Goal: Task Accomplishment & Management: Complete application form

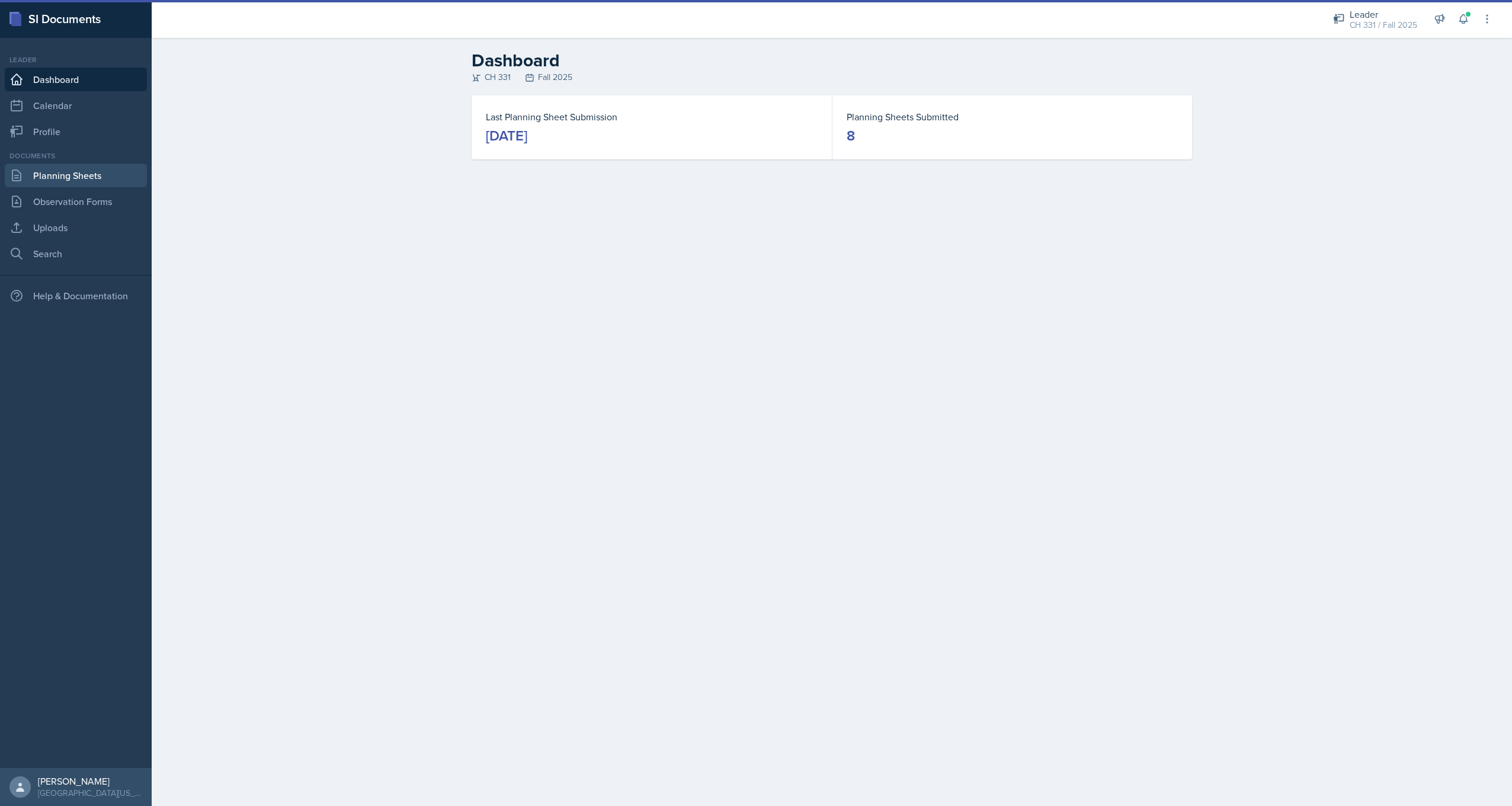
click at [56, 186] on link "Planning Sheets" at bounding box center [76, 175] width 142 height 24
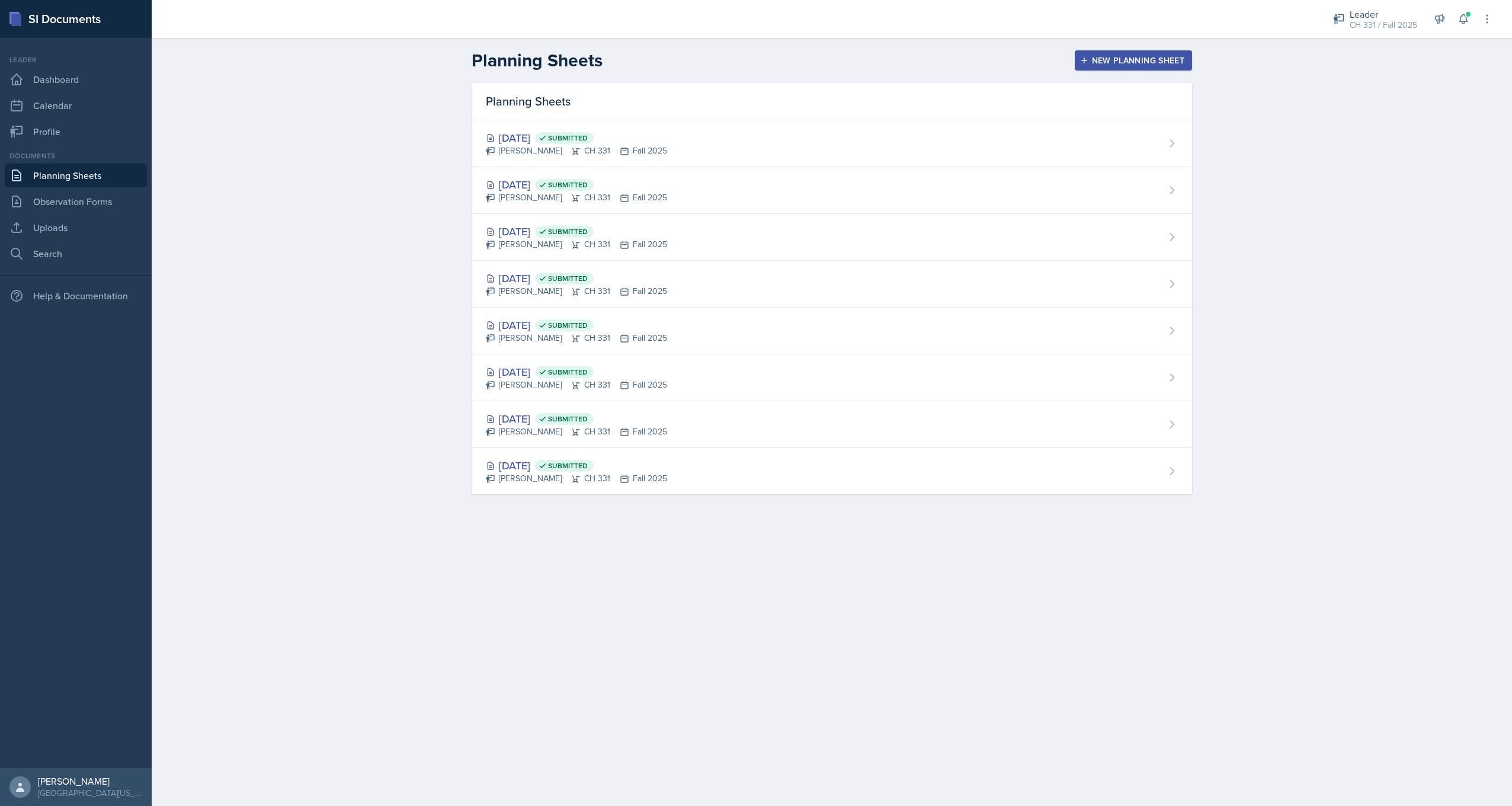
click at [1120, 61] on div "New Planning Sheet" at bounding box center [1133, 60] width 102 height 9
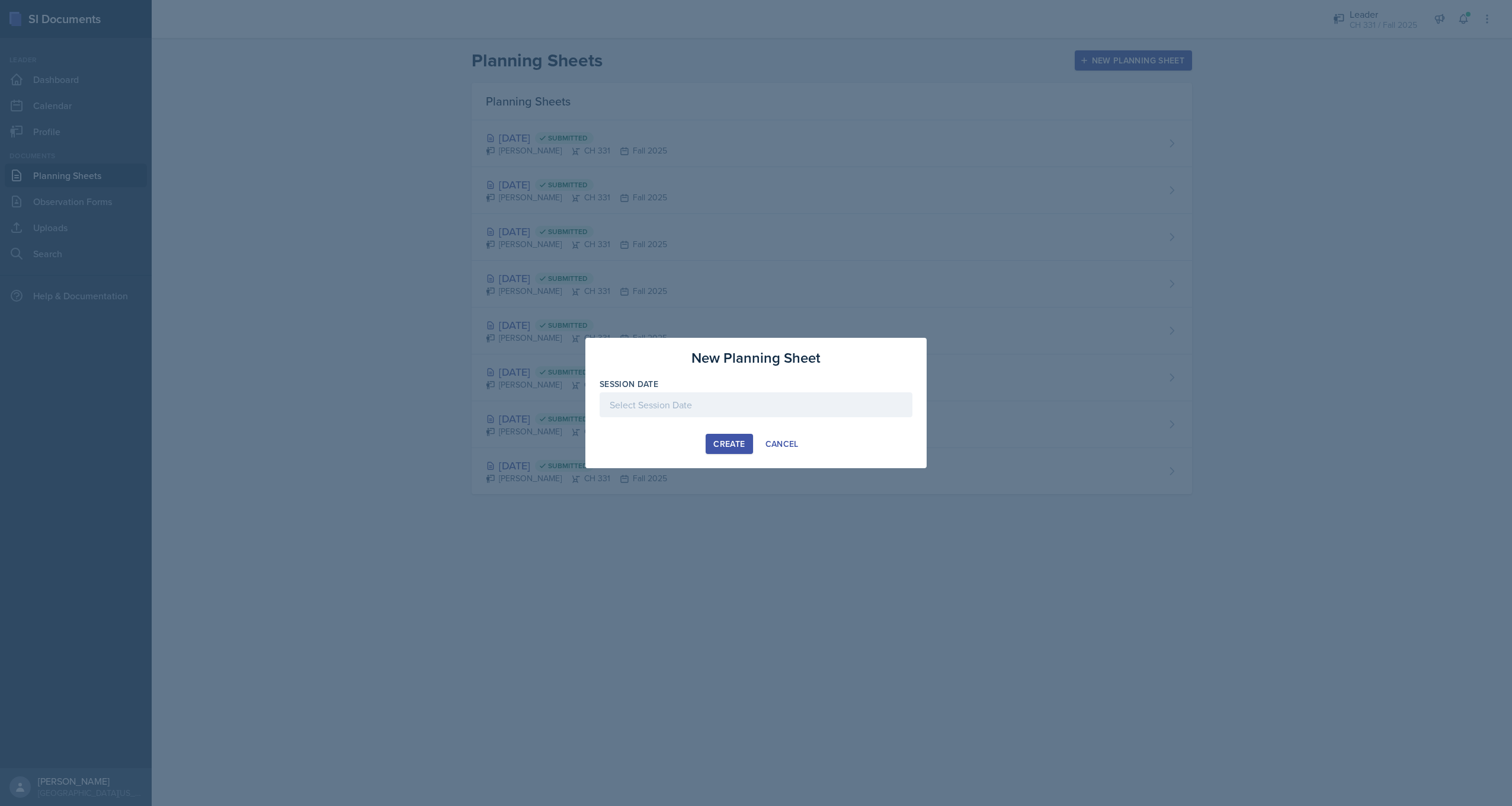
click at [681, 399] on div at bounding box center [755, 405] width 313 height 25
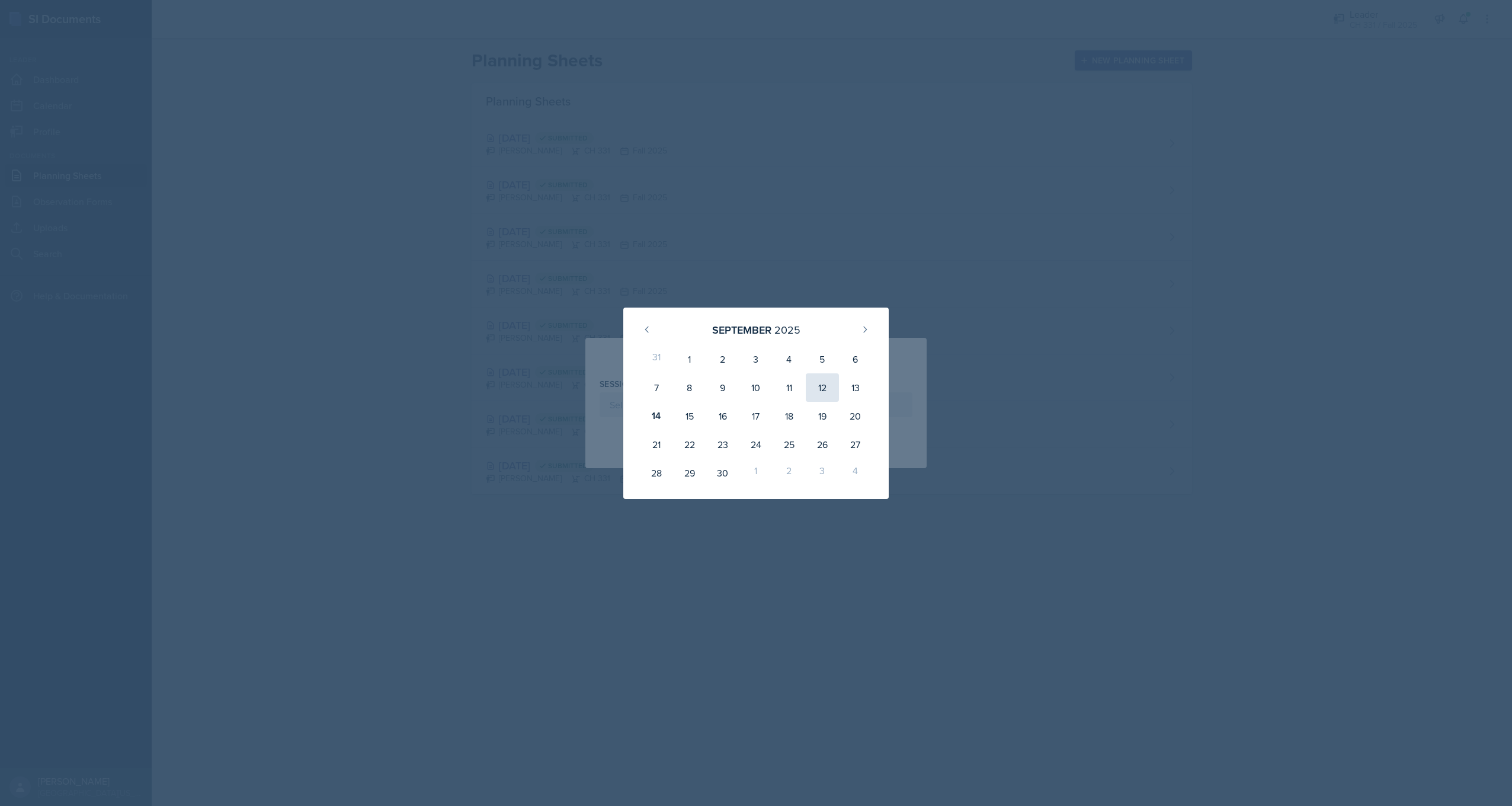
click at [827, 393] on div "12" at bounding box center [822, 388] width 33 height 28
type input "[DATE]"
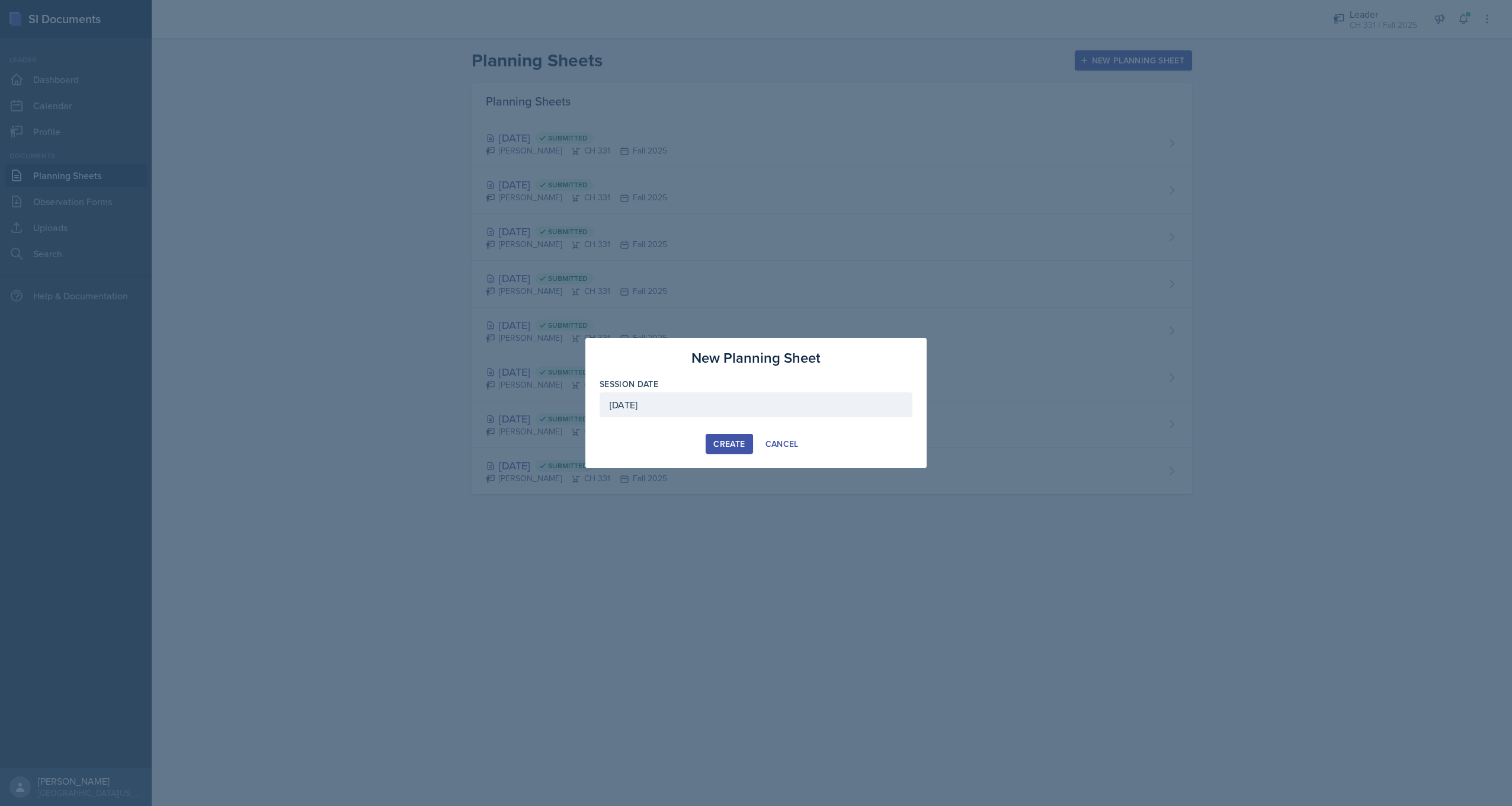
click at [736, 445] on div "Create" at bounding box center [729, 444] width 32 height 9
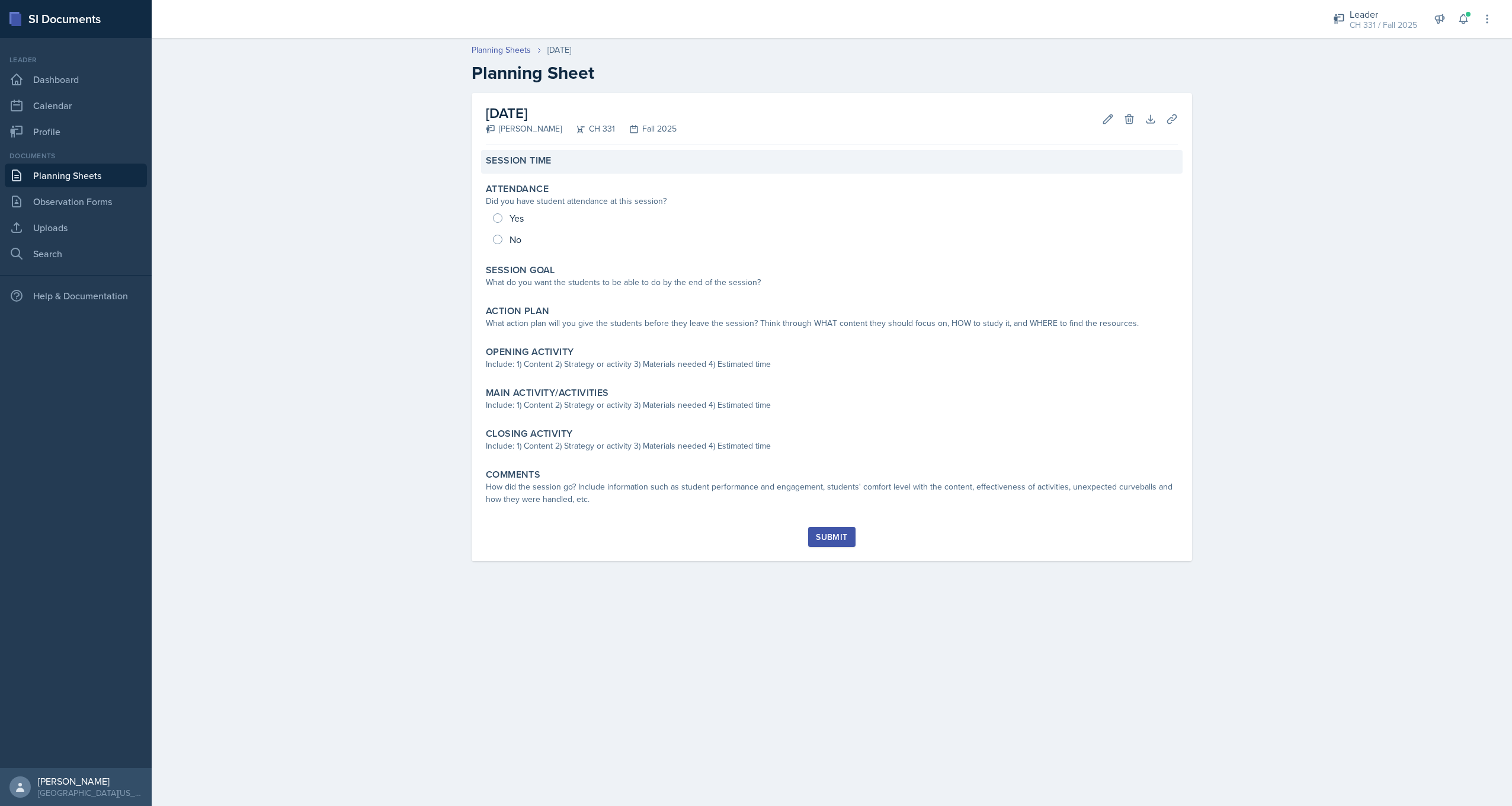
click at [532, 162] on label "Session Time" at bounding box center [519, 160] width 66 height 12
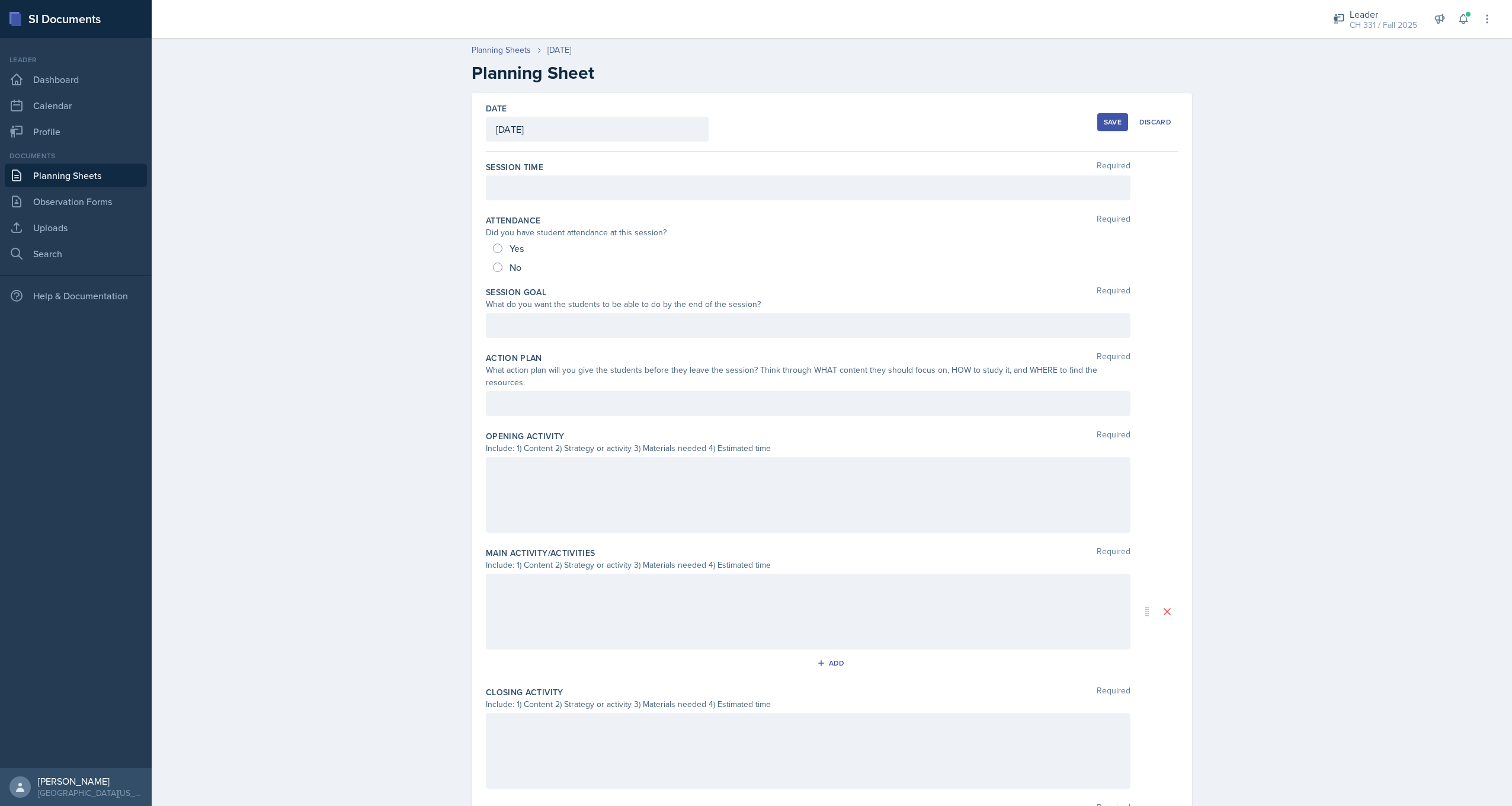
click at [560, 183] on div at bounding box center [808, 188] width 645 height 25
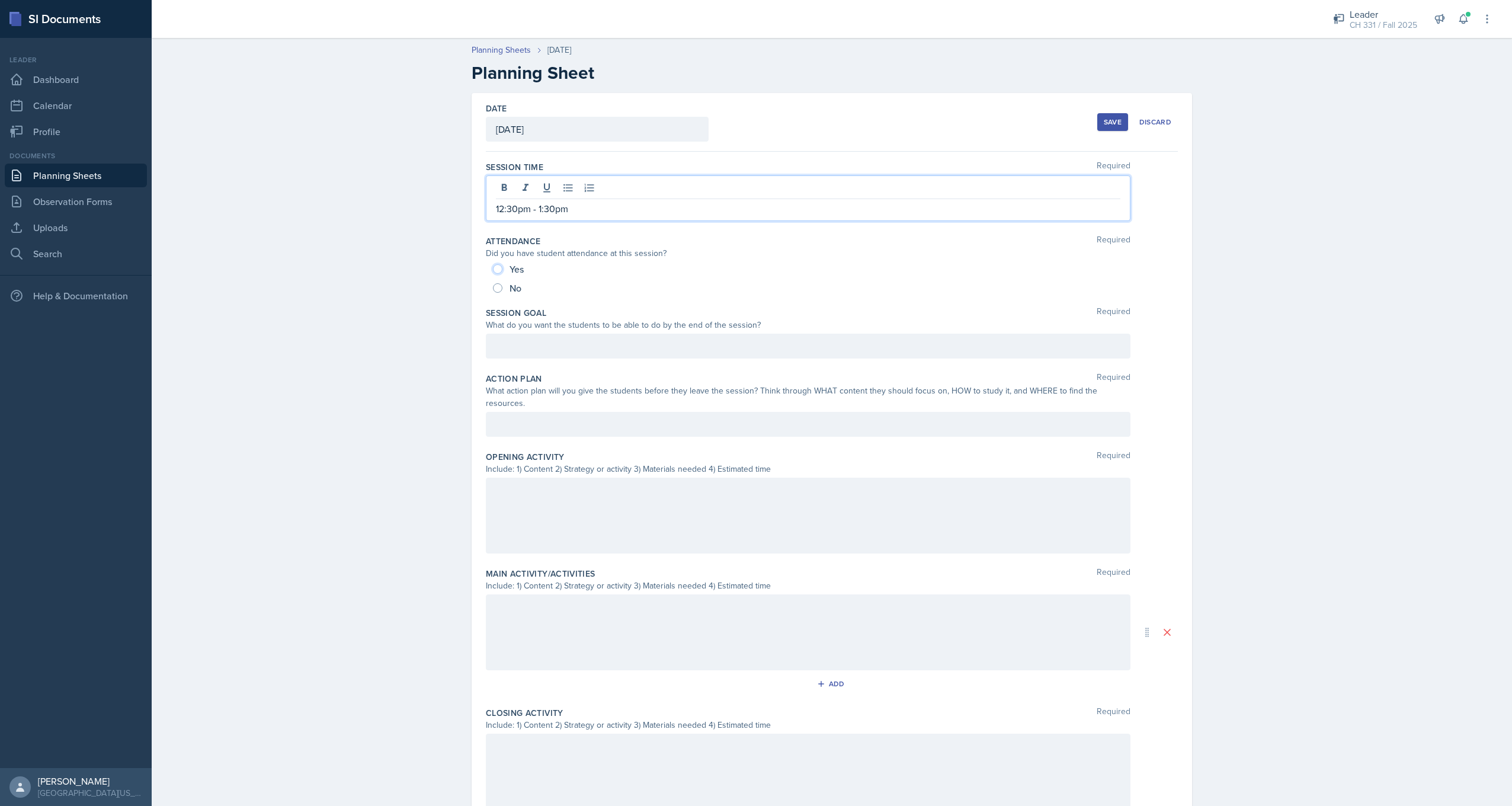
click at [498, 271] on input "Yes" at bounding box center [497, 269] width 9 height 9
radio input "true"
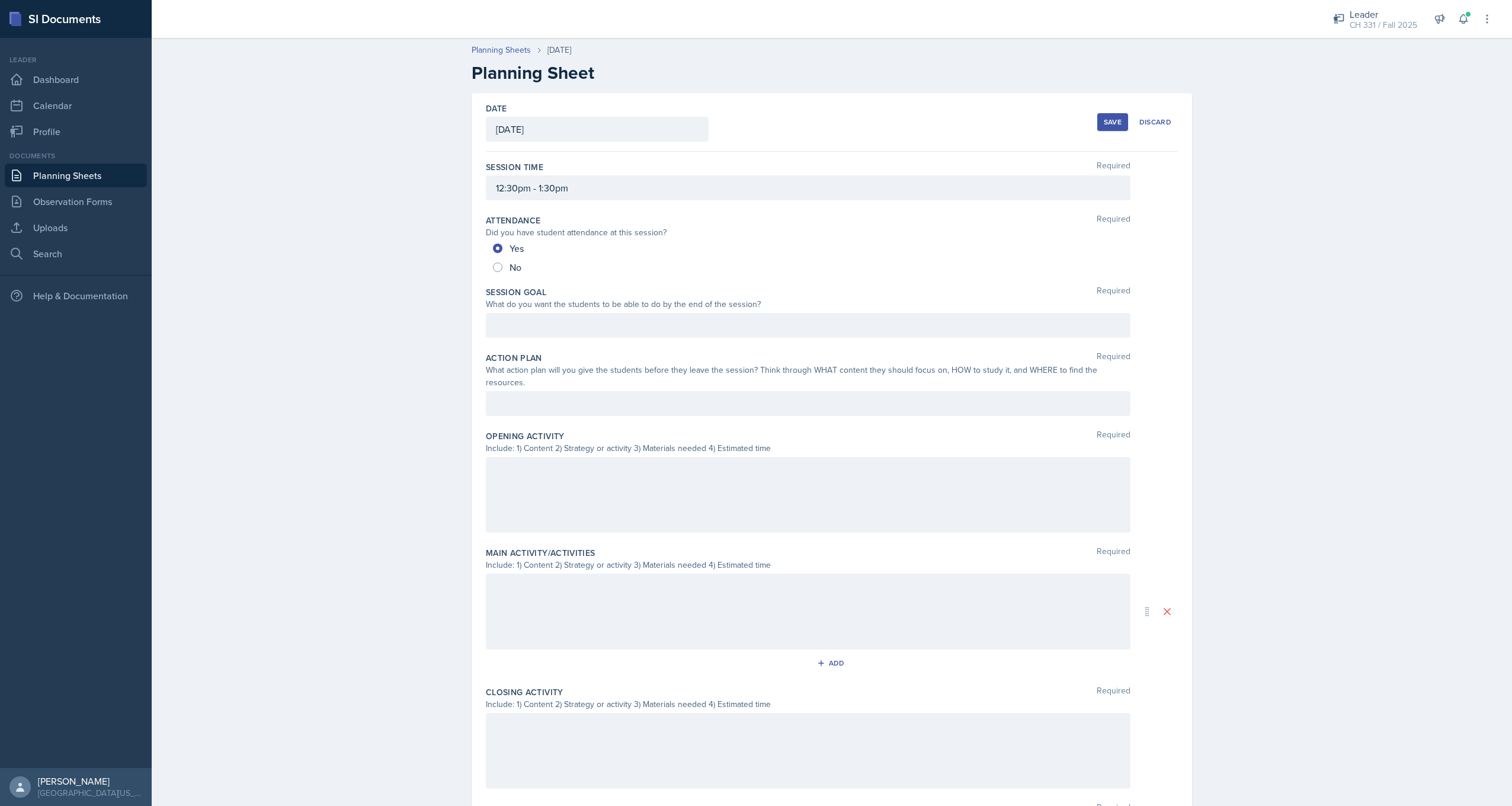
click at [542, 329] on div at bounding box center [808, 325] width 645 height 25
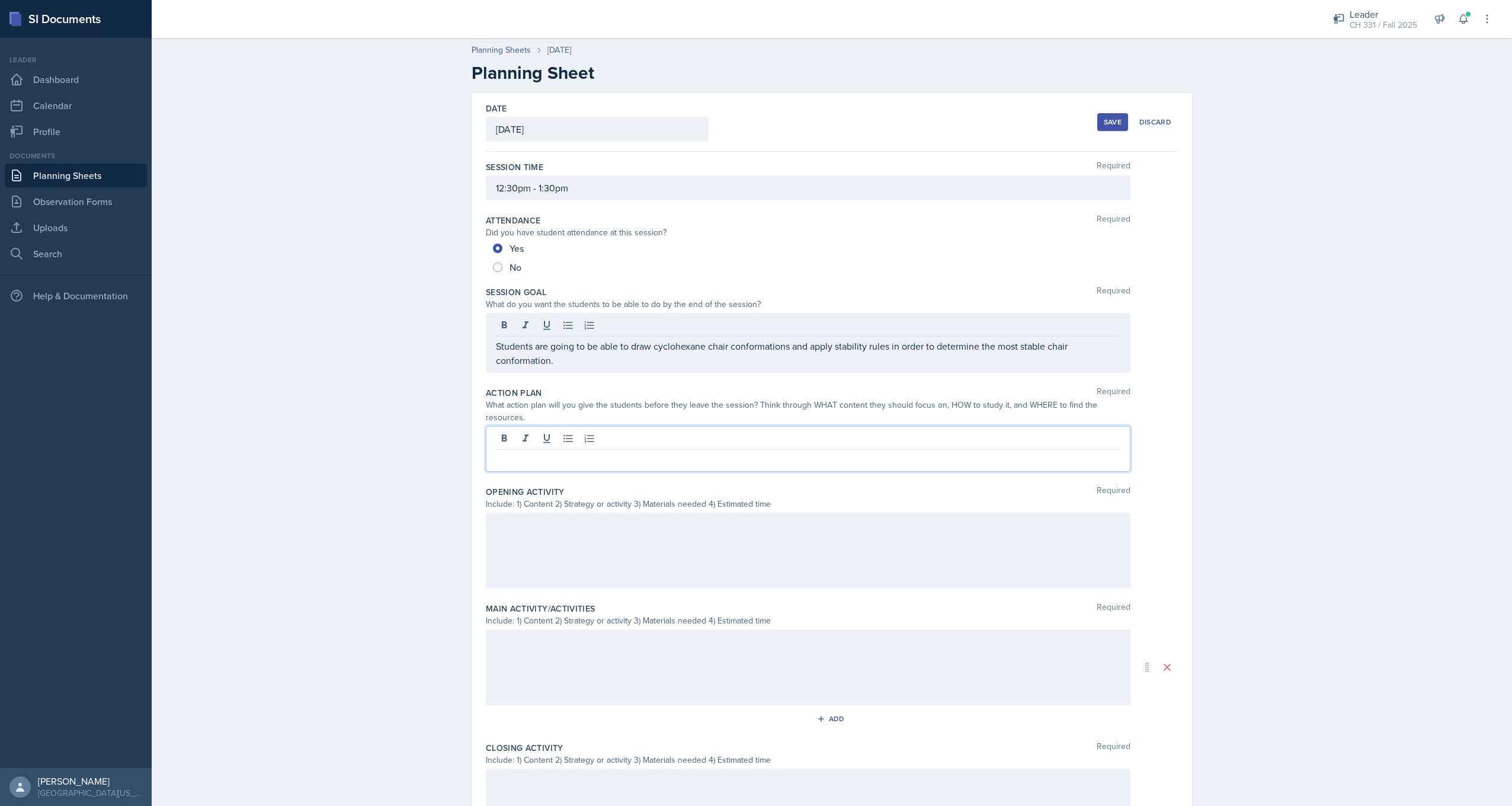
click at [564, 428] on div at bounding box center [808, 449] width 645 height 46
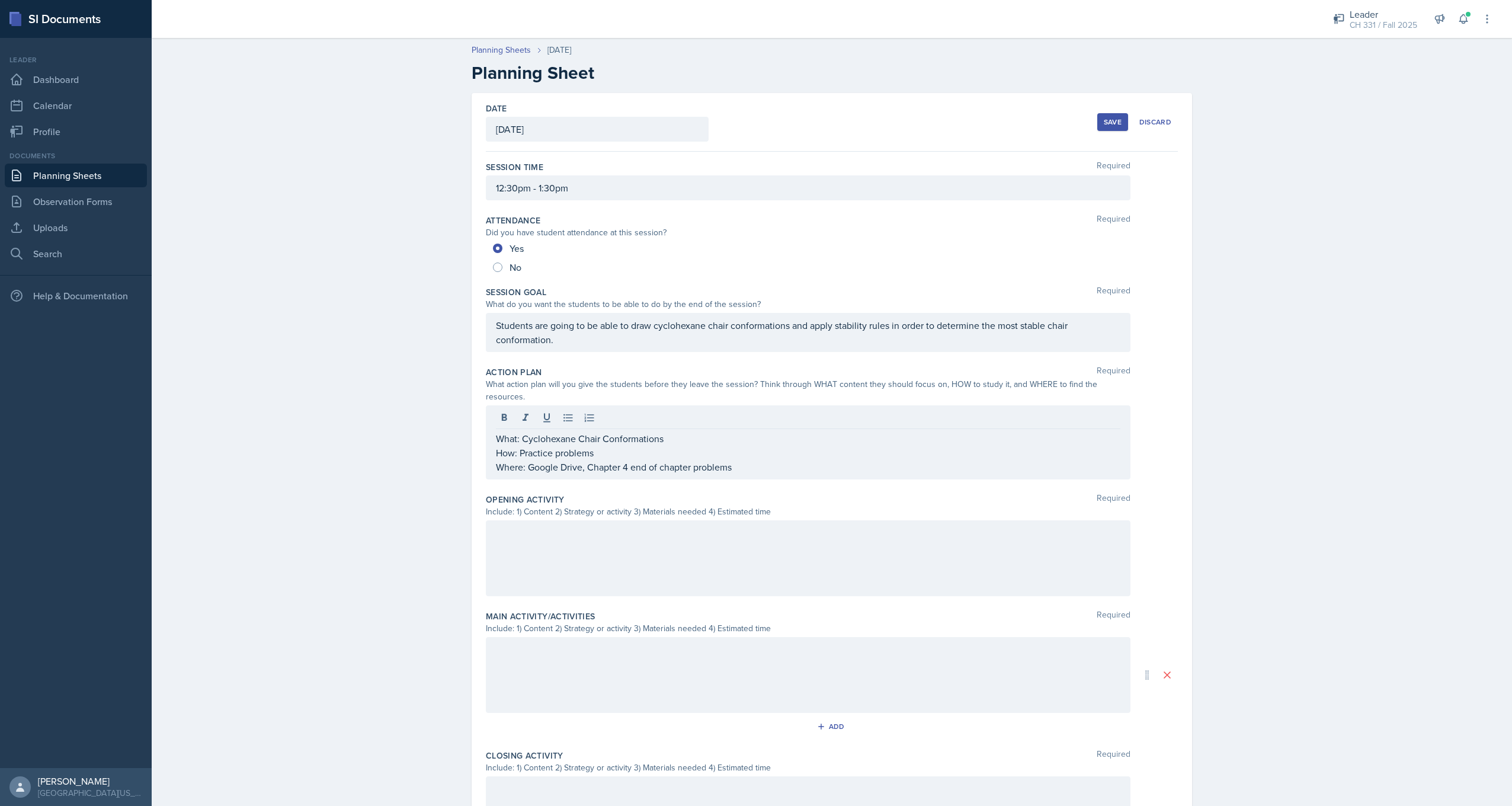
click at [645, 543] on div at bounding box center [808, 558] width 645 height 76
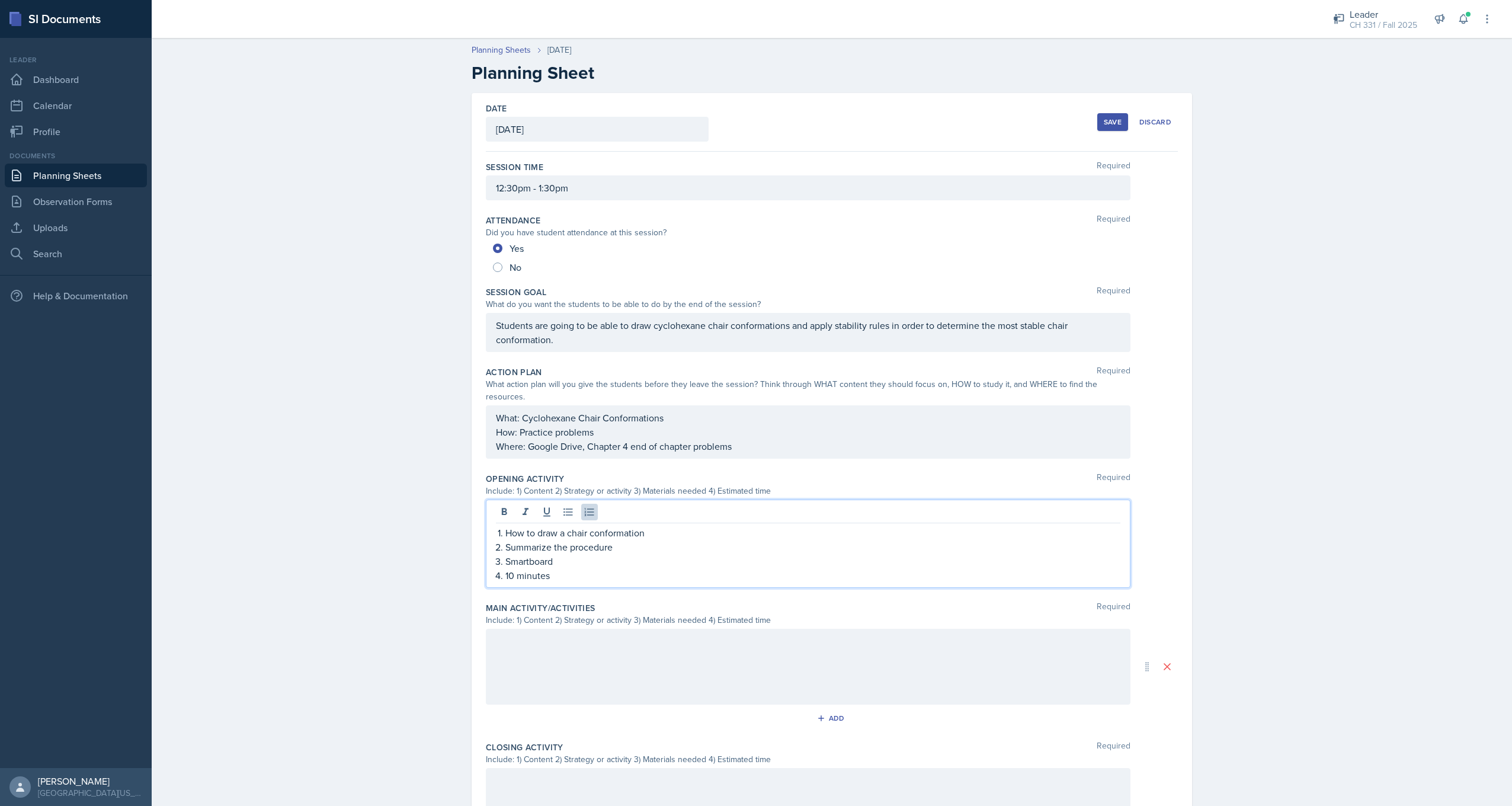
click at [631, 647] on div at bounding box center [808, 667] width 645 height 76
click at [506, 545] on ol "How to draw a chair conformation Summarize the procedure Smartboard 10 minutes" at bounding box center [812, 554] width 615 height 57
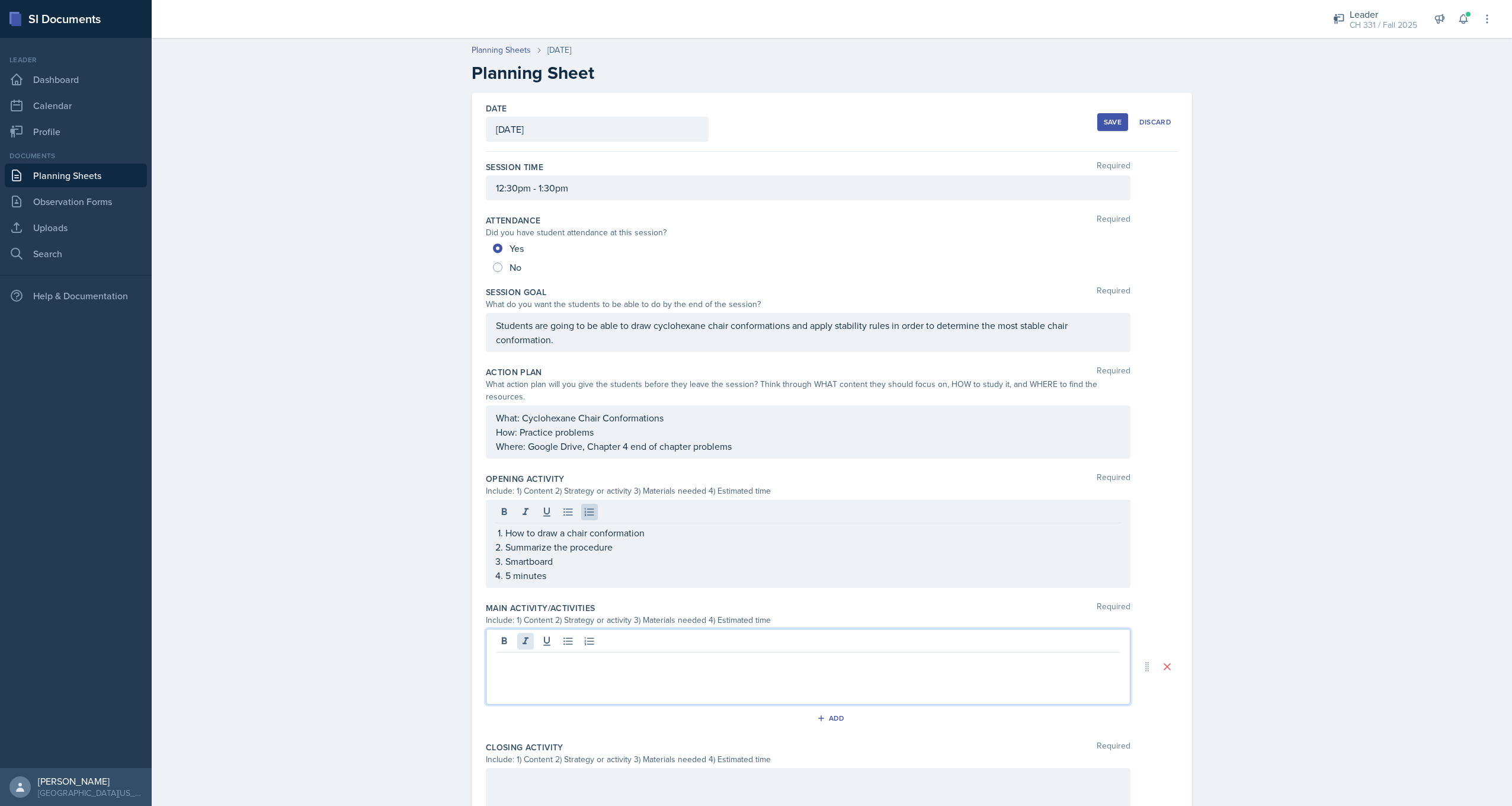
click at [518, 629] on div at bounding box center [808, 667] width 645 height 76
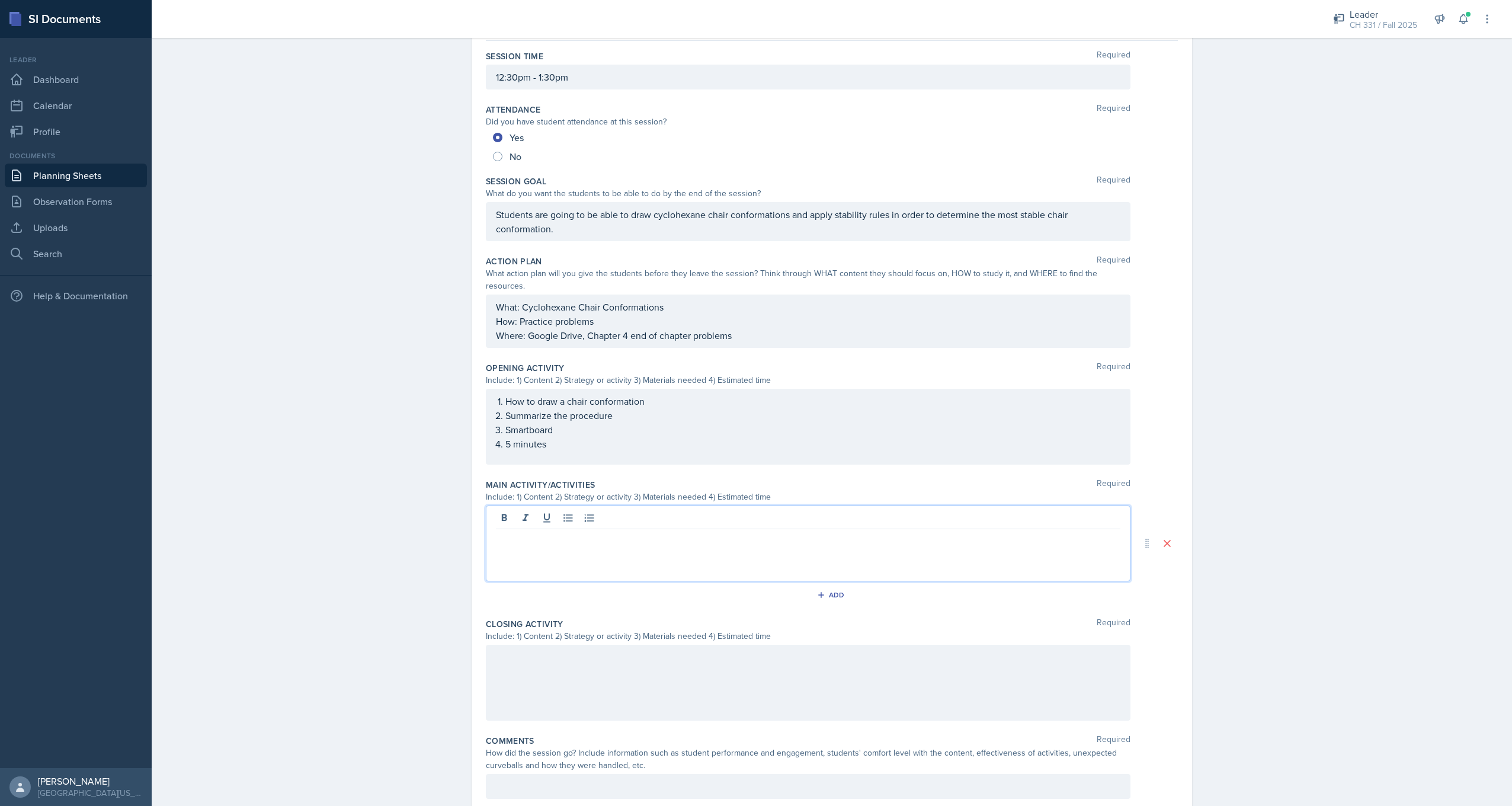
scroll to position [118, 0]
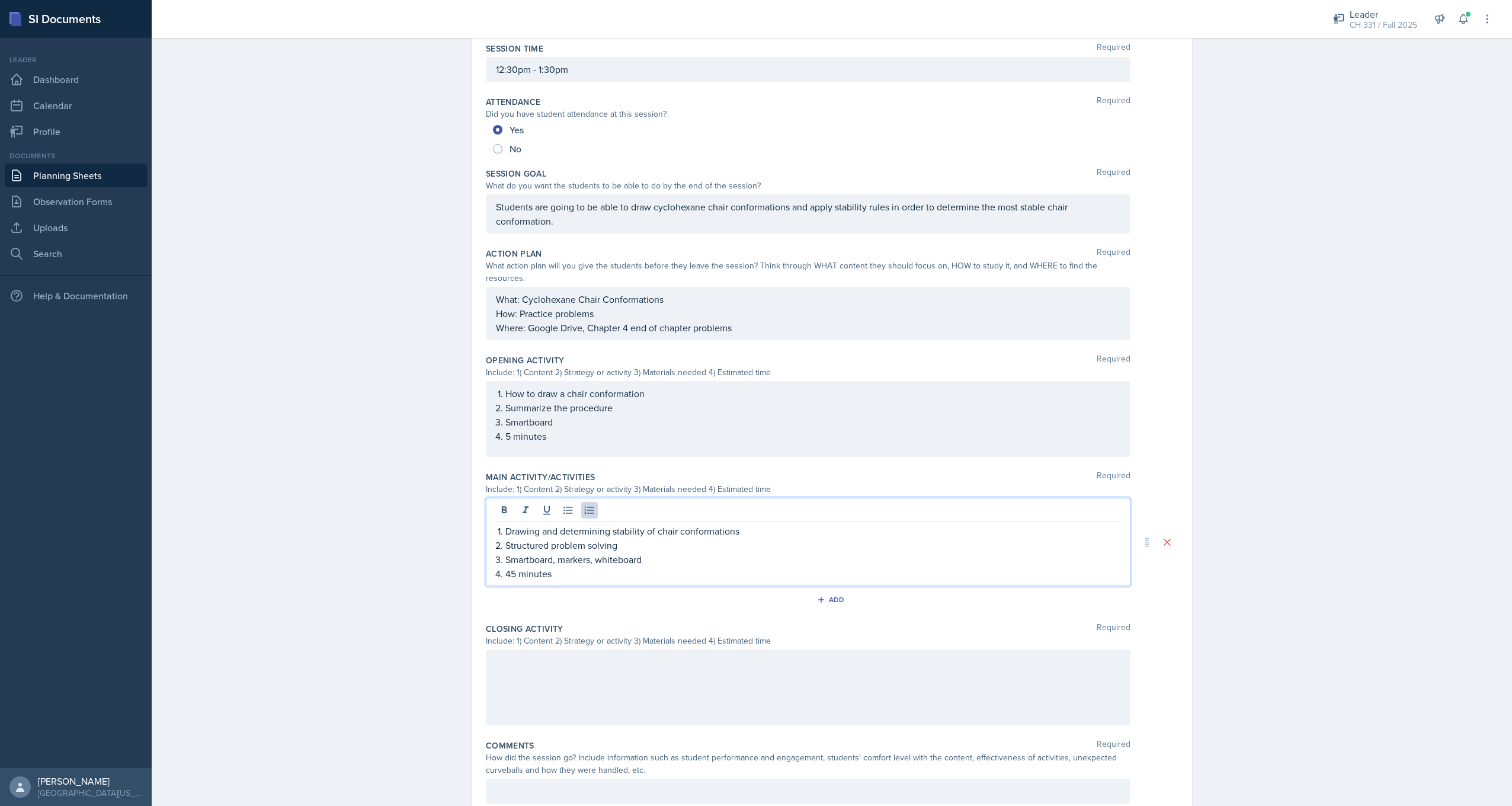
click at [543, 650] on div at bounding box center [808, 688] width 645 height 76
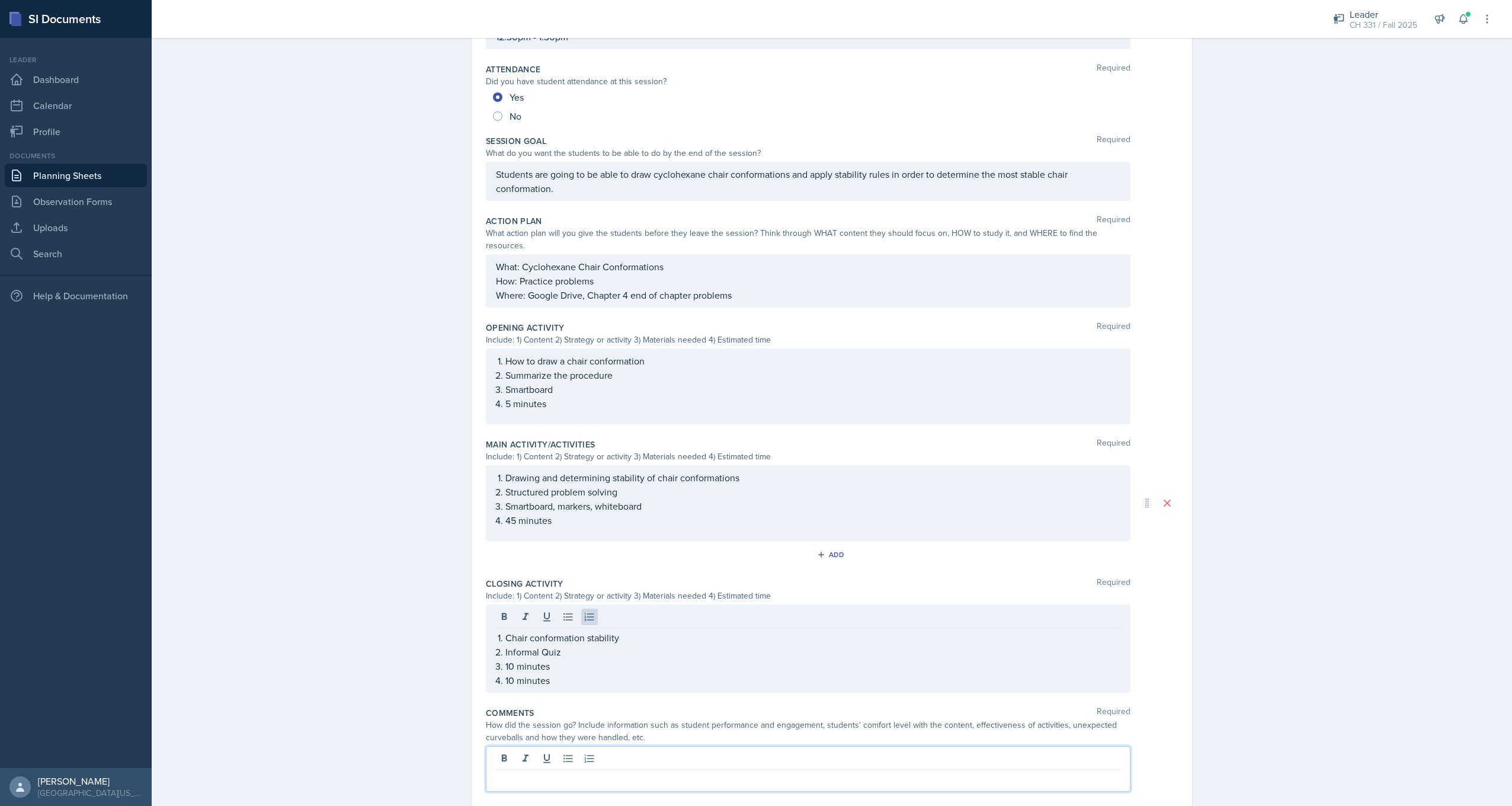
scroll to position [159, 0]
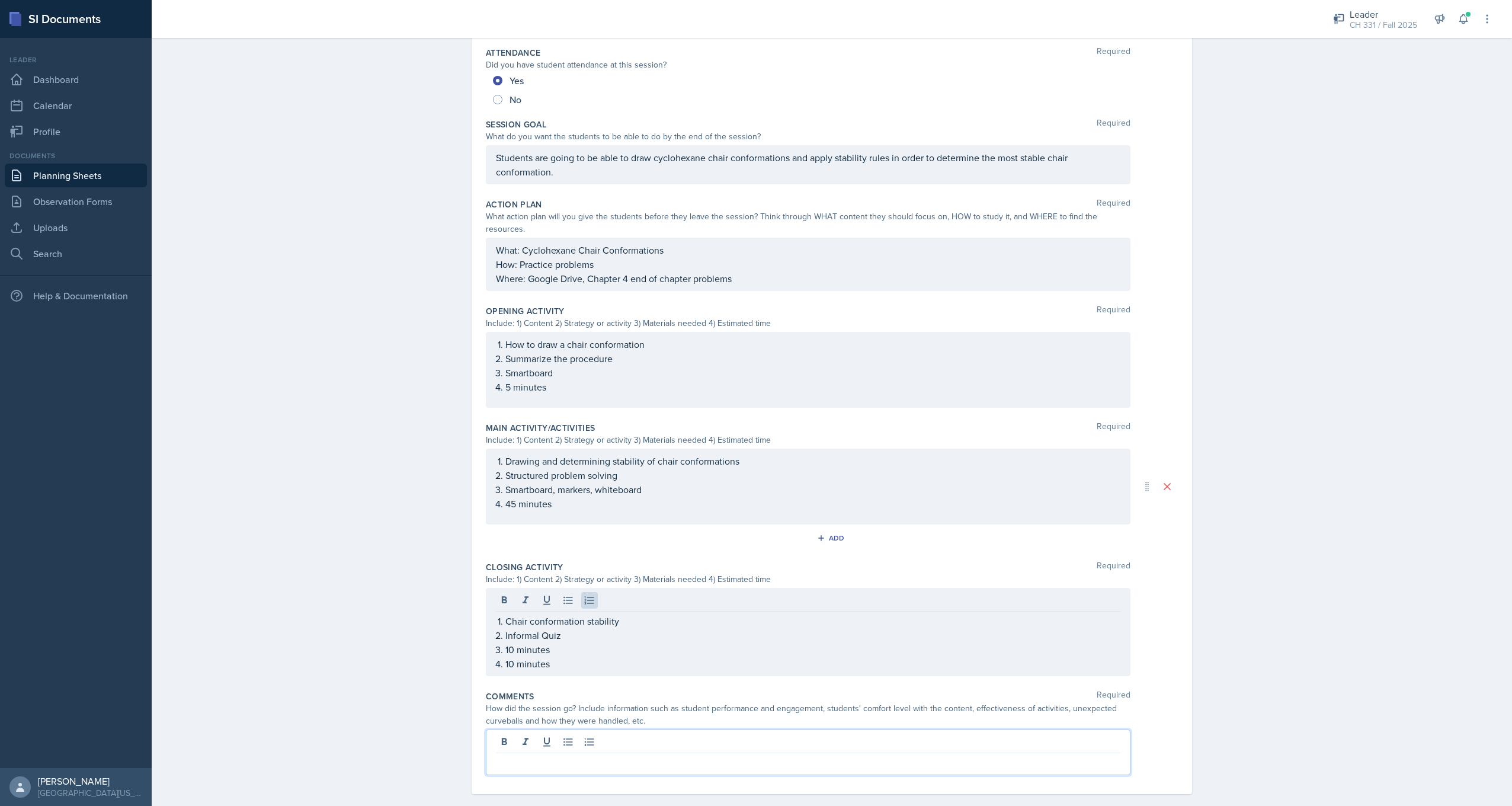
click at [568, 756] on p at bounding box center [808, 763] width 625 height 14
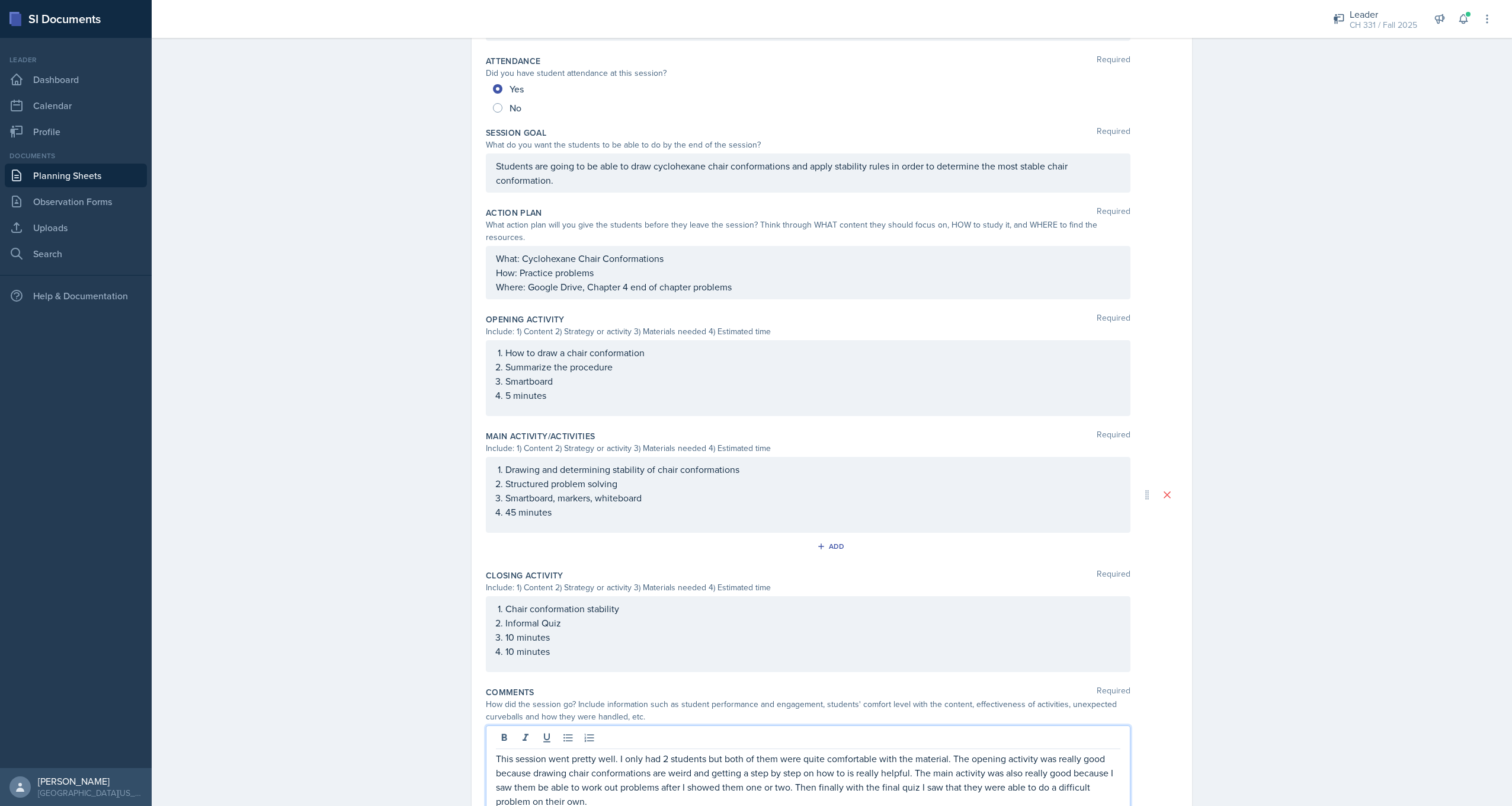
scroll to position [202, 0]
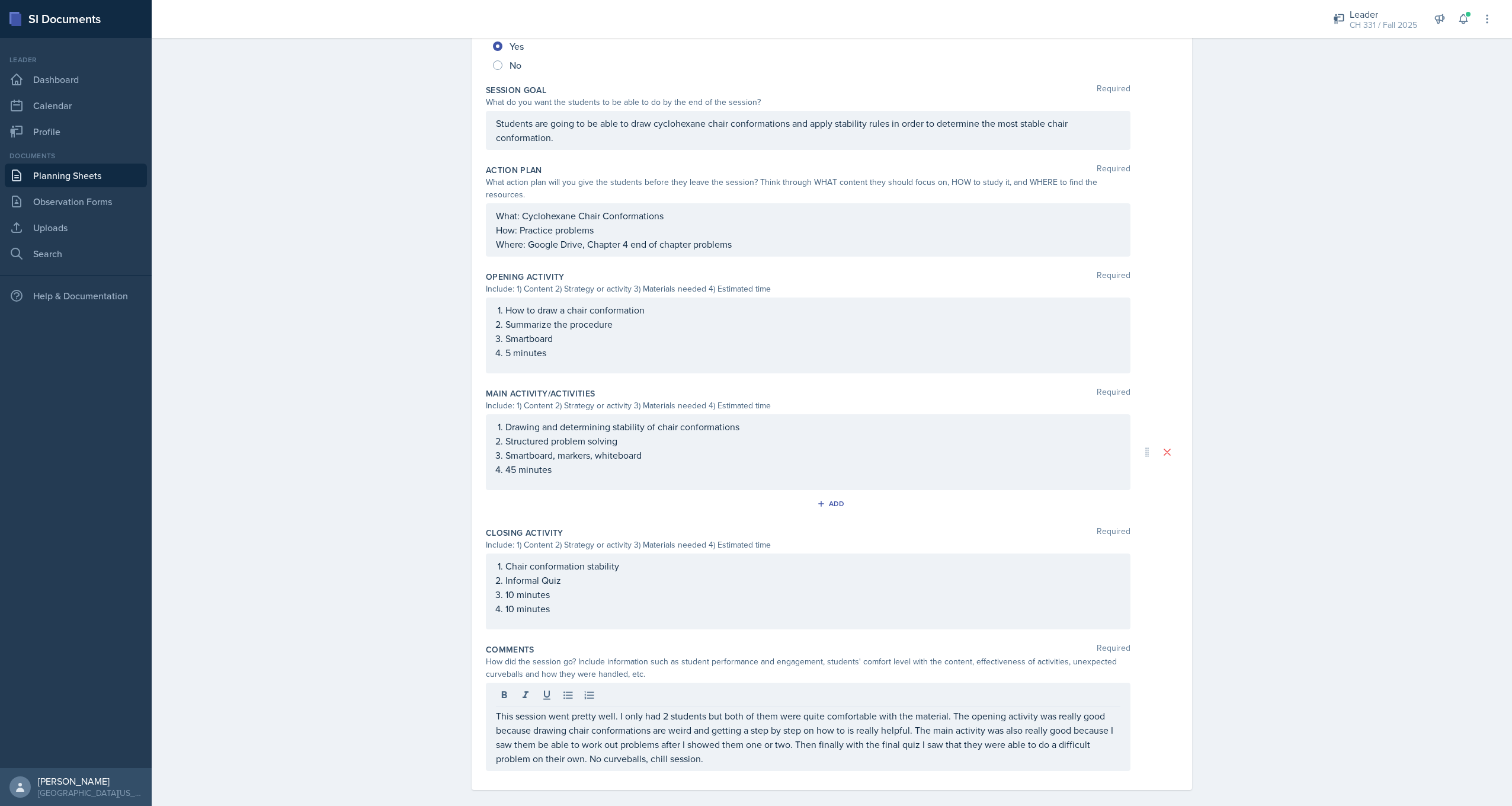
click at [812, 619] on div "Closing Activity Required Include: 1) Content 2) Strategy or activity 3) Materi…" at bounding box center [832, 580] width 692 height 117
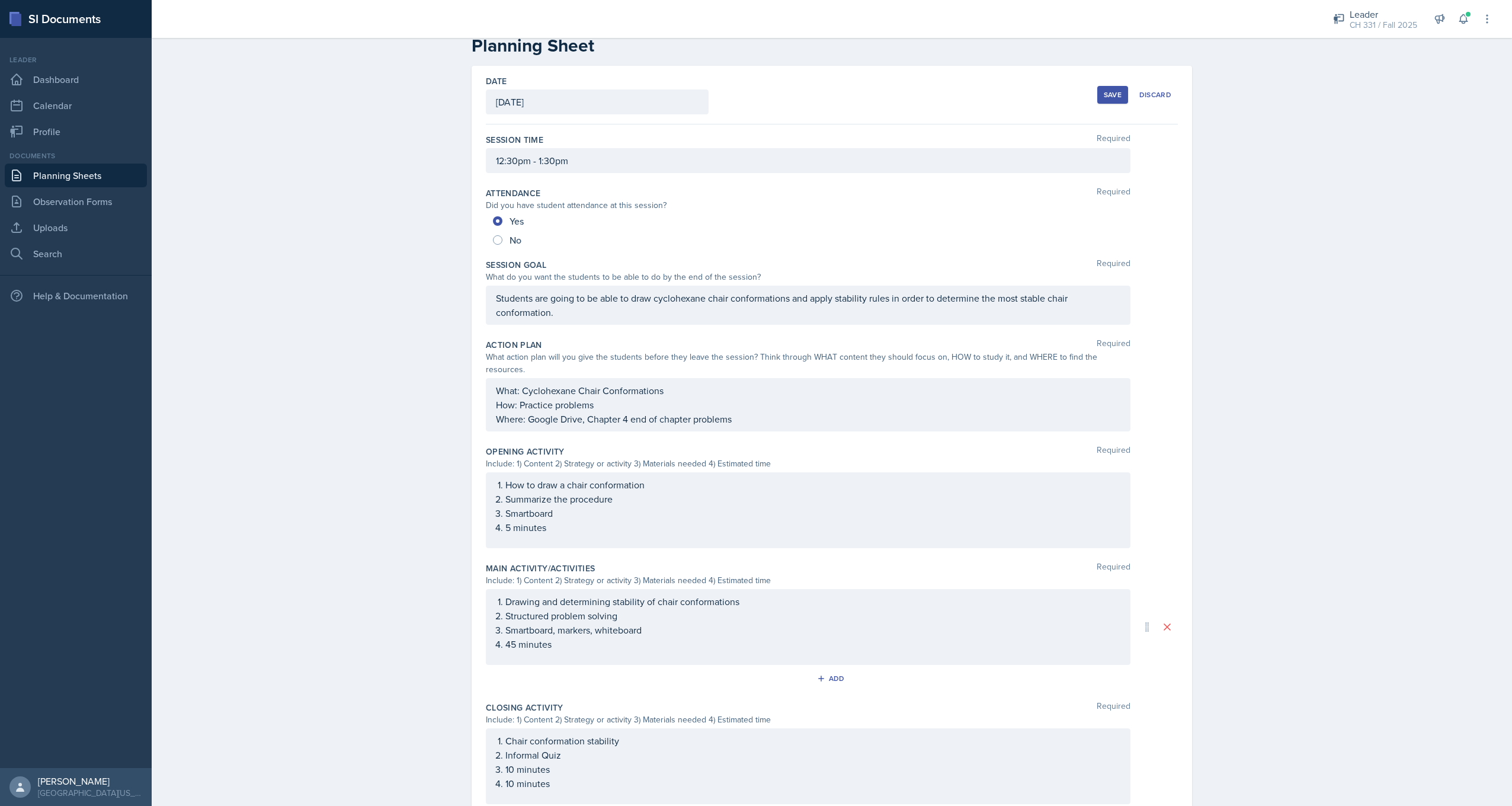
scroll to position [0, 0]
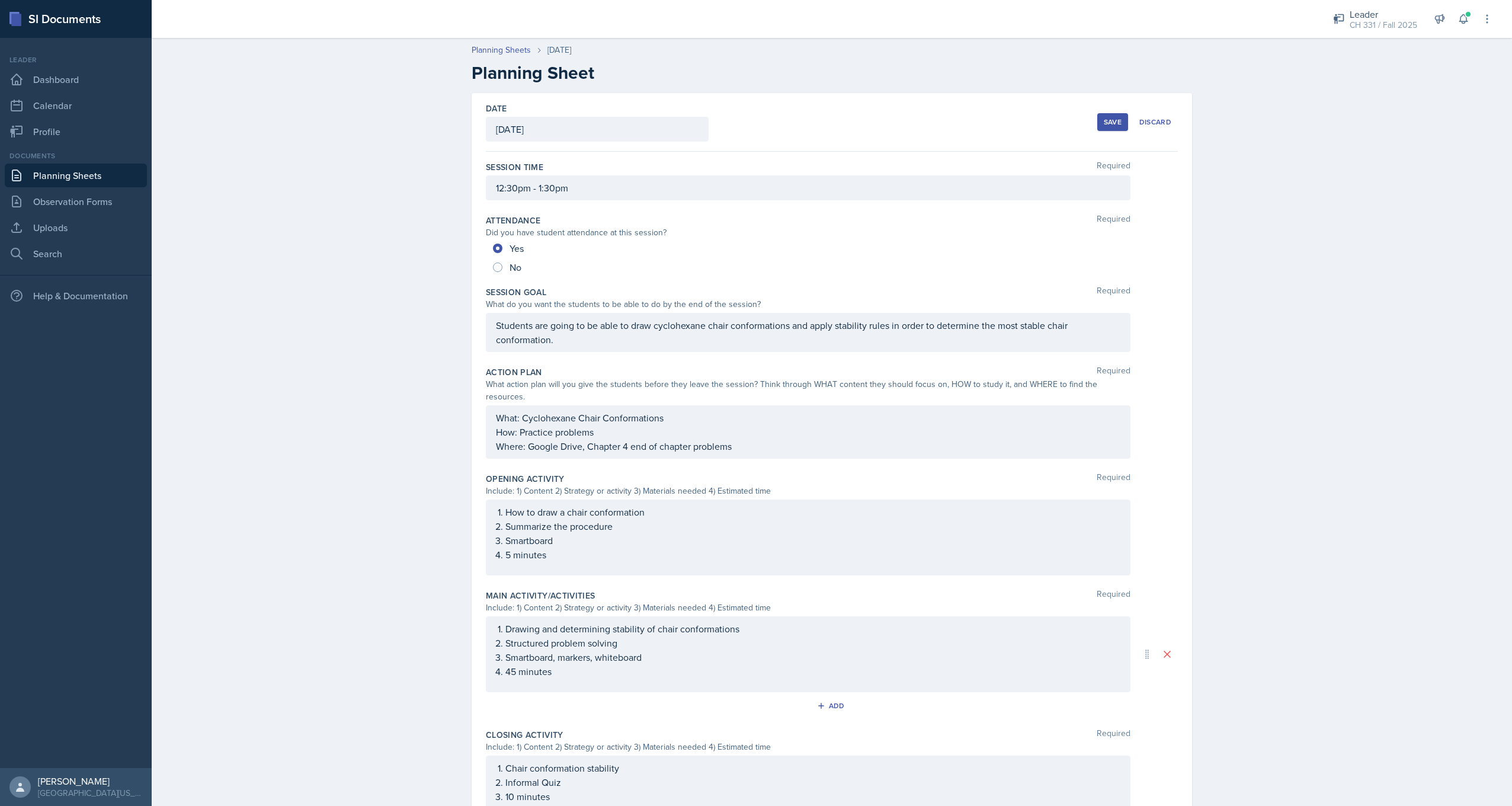
click at [1106, 123] on div "Save" at bounding box center [1113, 121] width 18 height 9
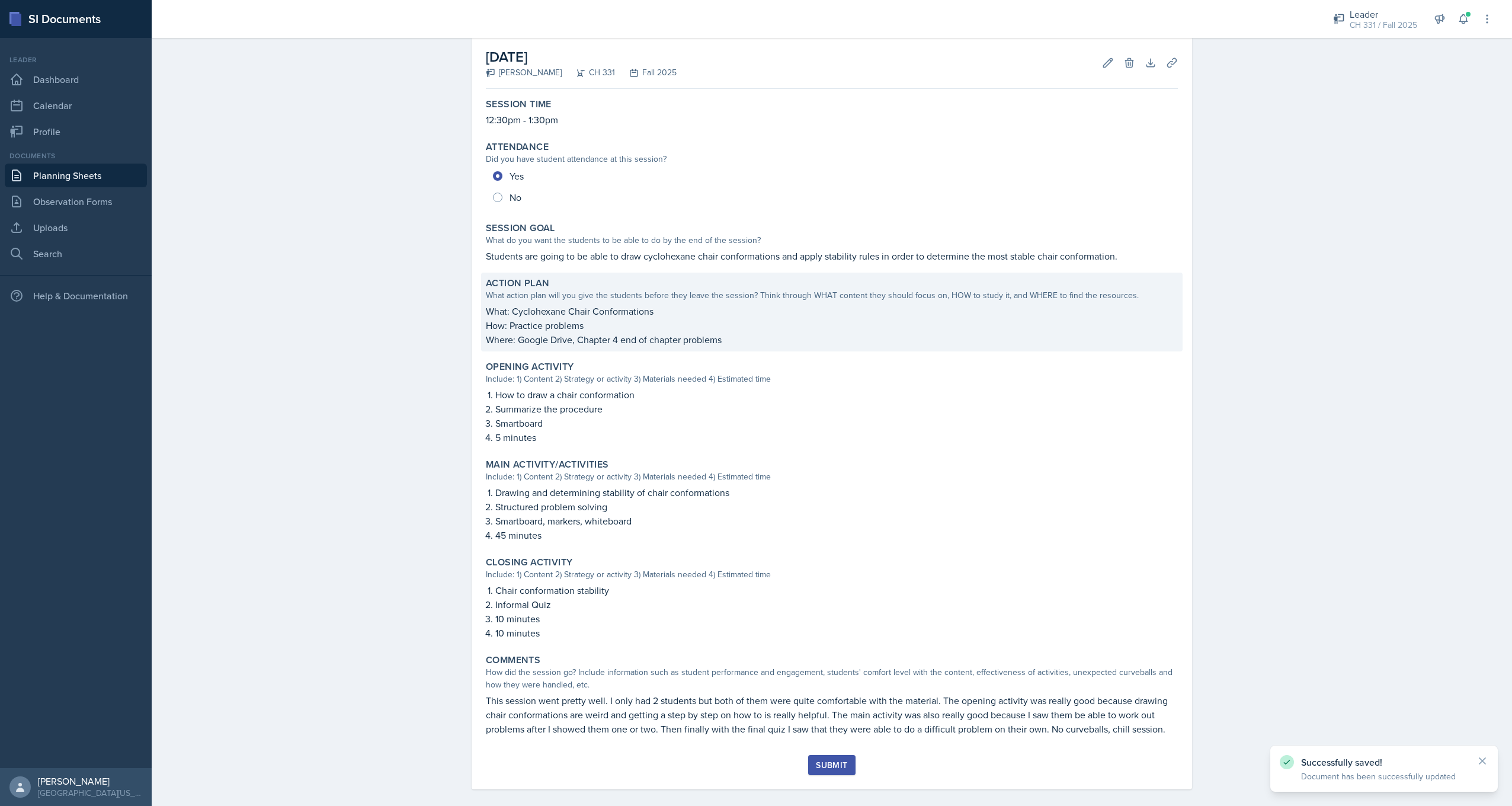
scroll to position [68, 0]
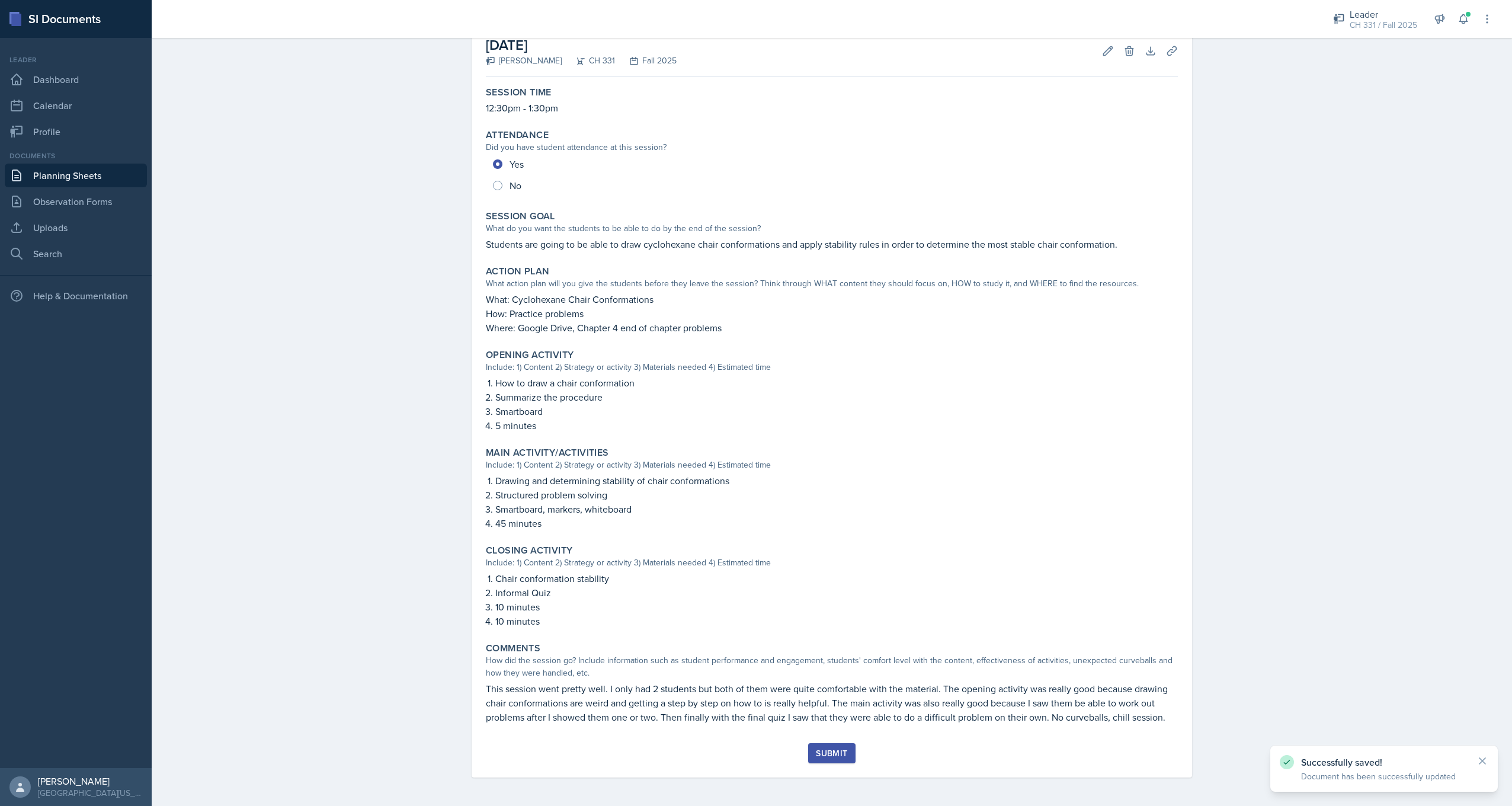
click at [827, 750] on div "Submit" at bounding box center [832, 753] width 32 height 9
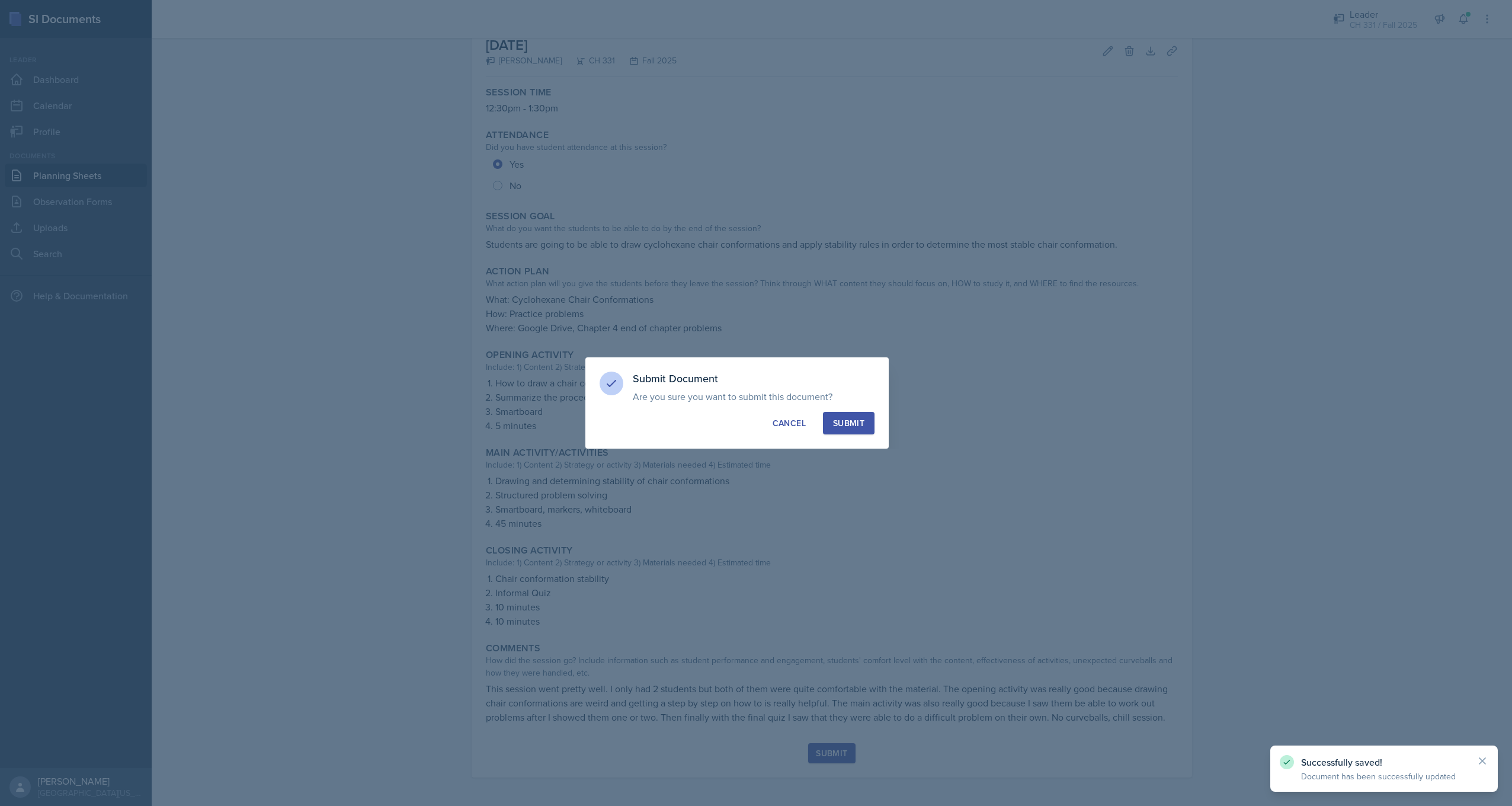
click at [831, 419] on button "Submit" at bounding box center [848, 423] width 51 height 22
radio input "true"
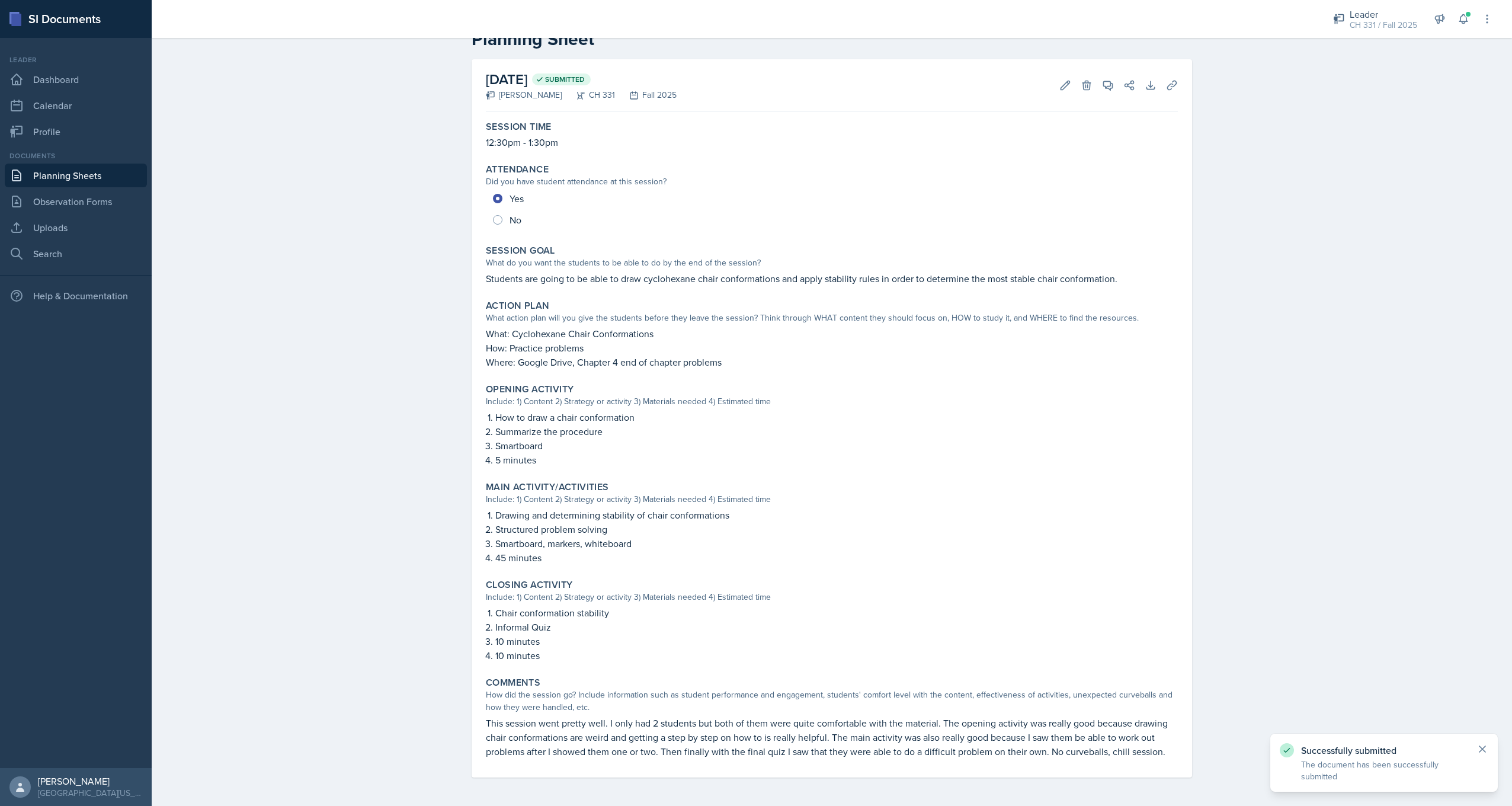
click at [1485, 750] on icon at bounding box center [1482, 749] width 12 height 12
click at [81, 198] on link "Observation Forms" at bounding box center [76, 201] width 142 height 24
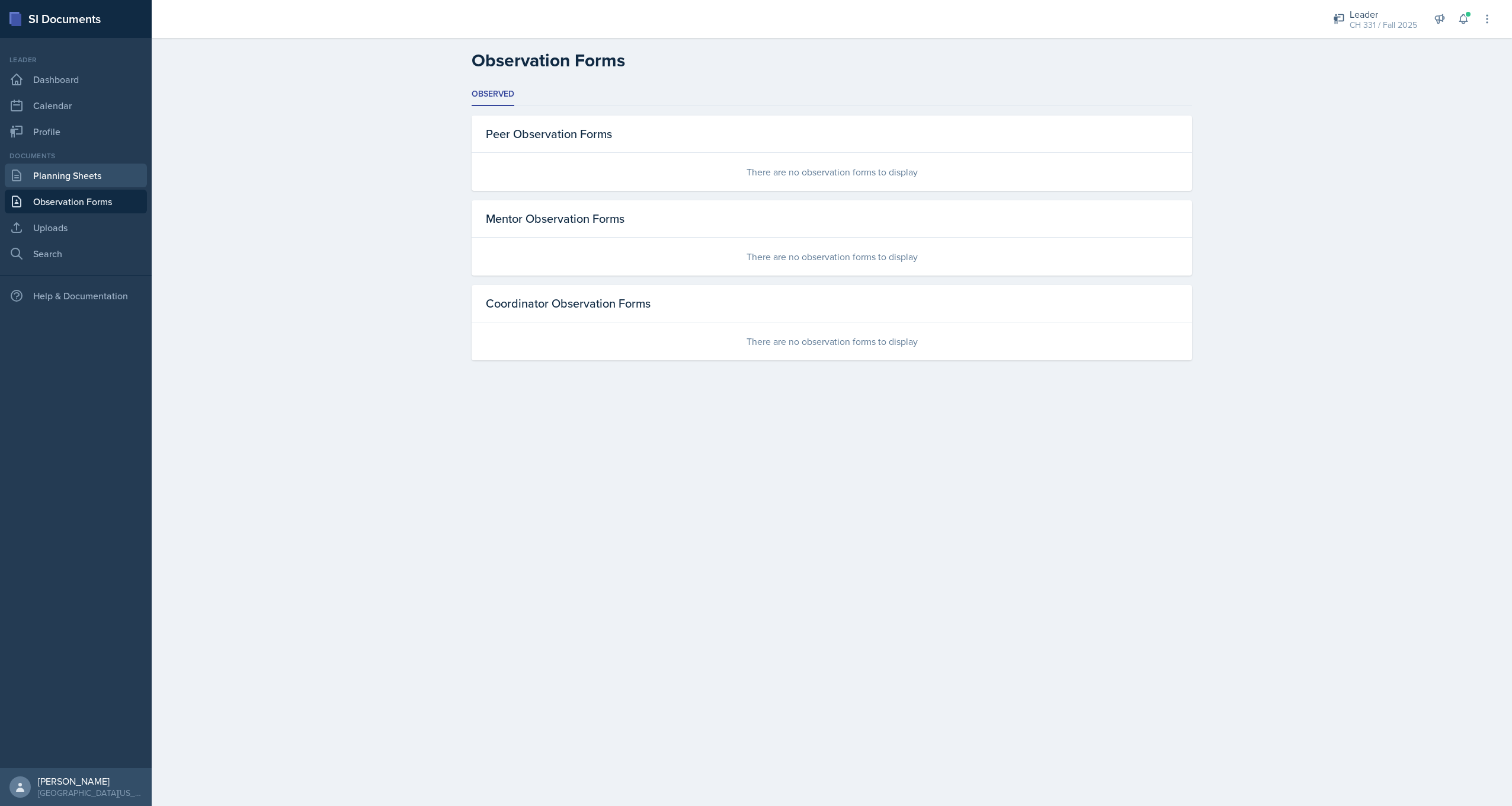
click at [115, 180] on link "Planning Sheets" at bounding box center [76, 175] width 142 height 24
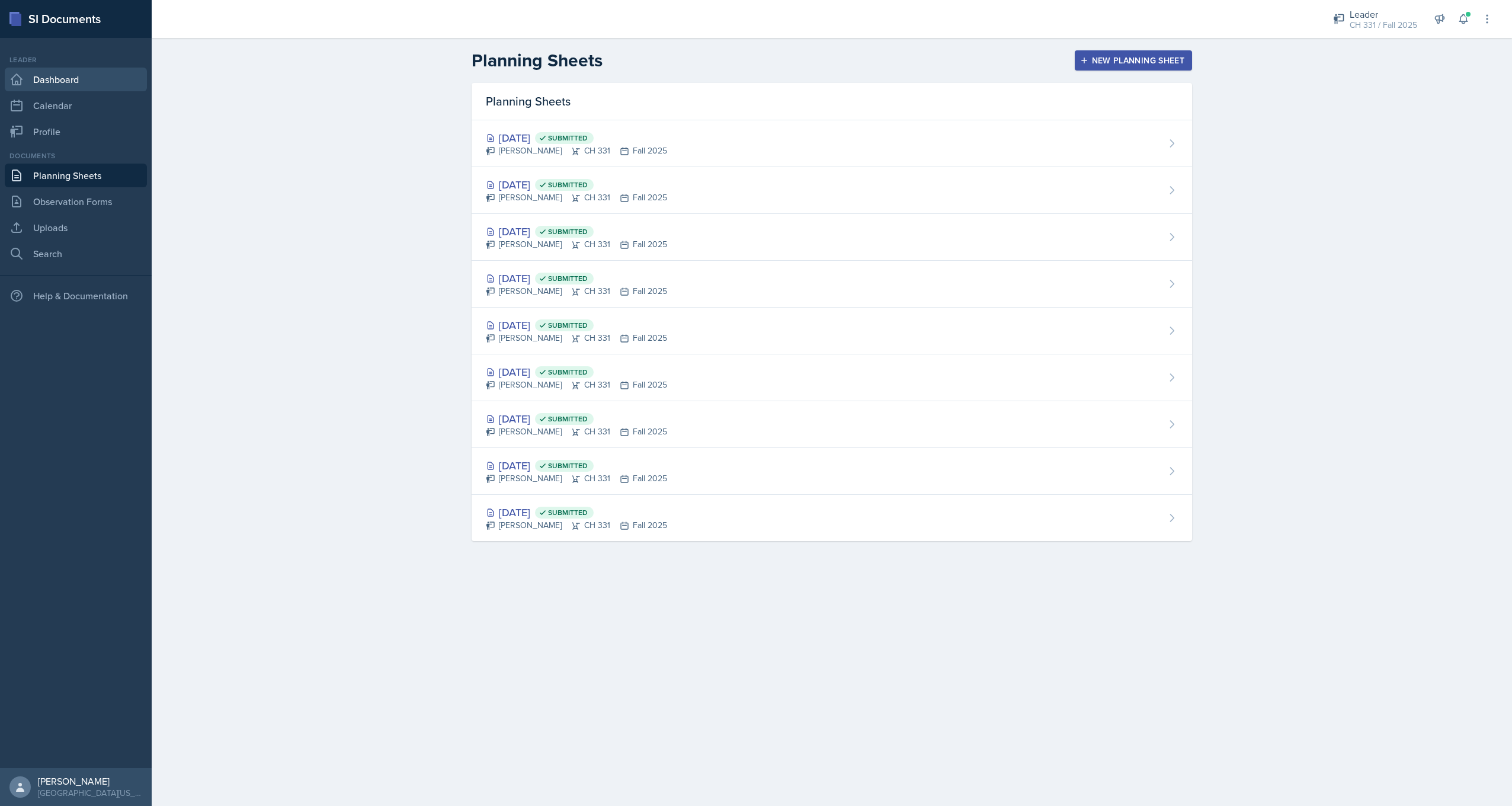
click at [89, 87] on link "Dashboard" at bounding box center [76, 79] width 142 height 24
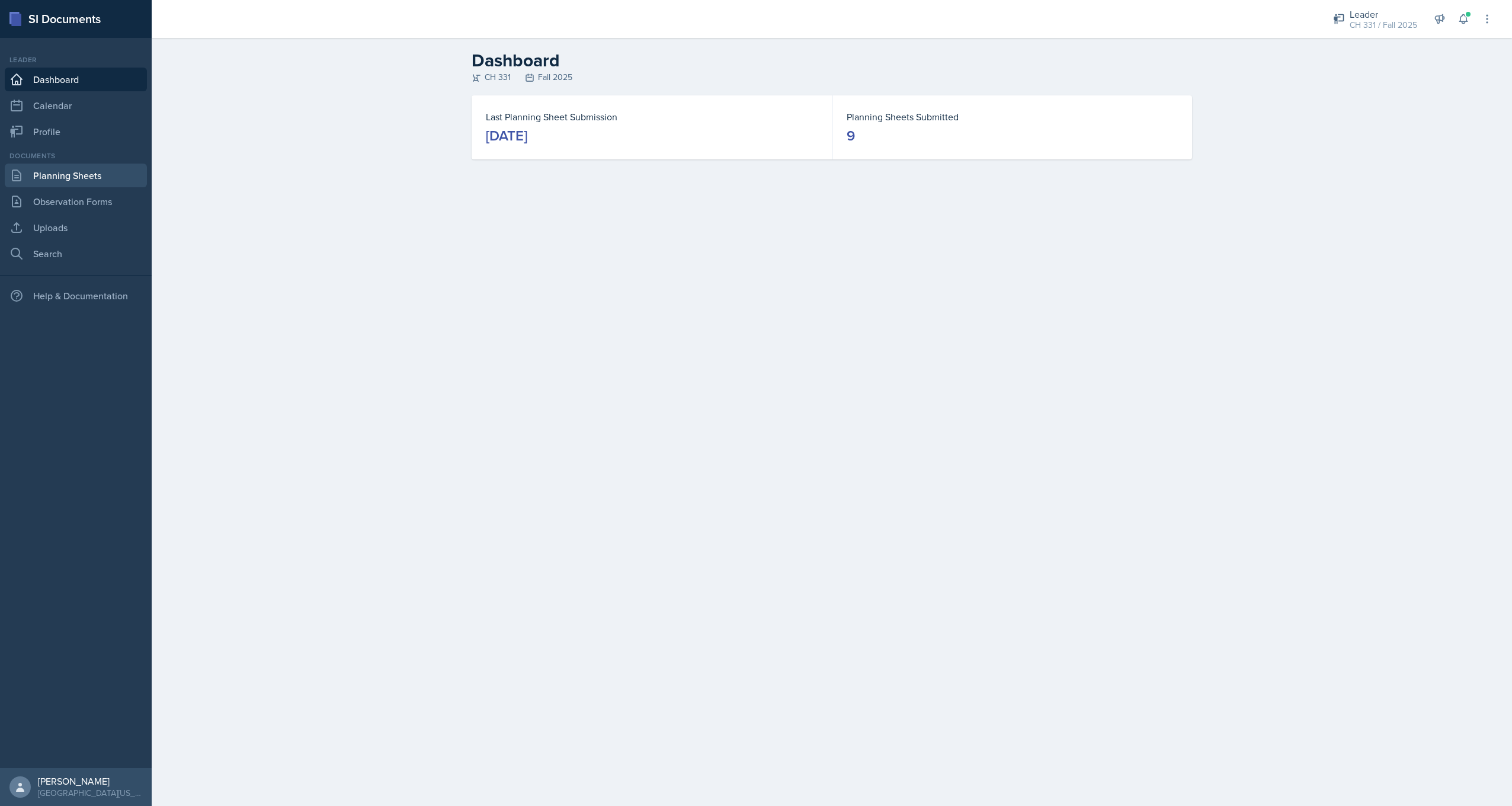
click at [76, 184] on link "Planning Sheets" at bounding box center [76, 175] width 142 height 24
